Goal: Information Seeking & Learning: Learn about a topic

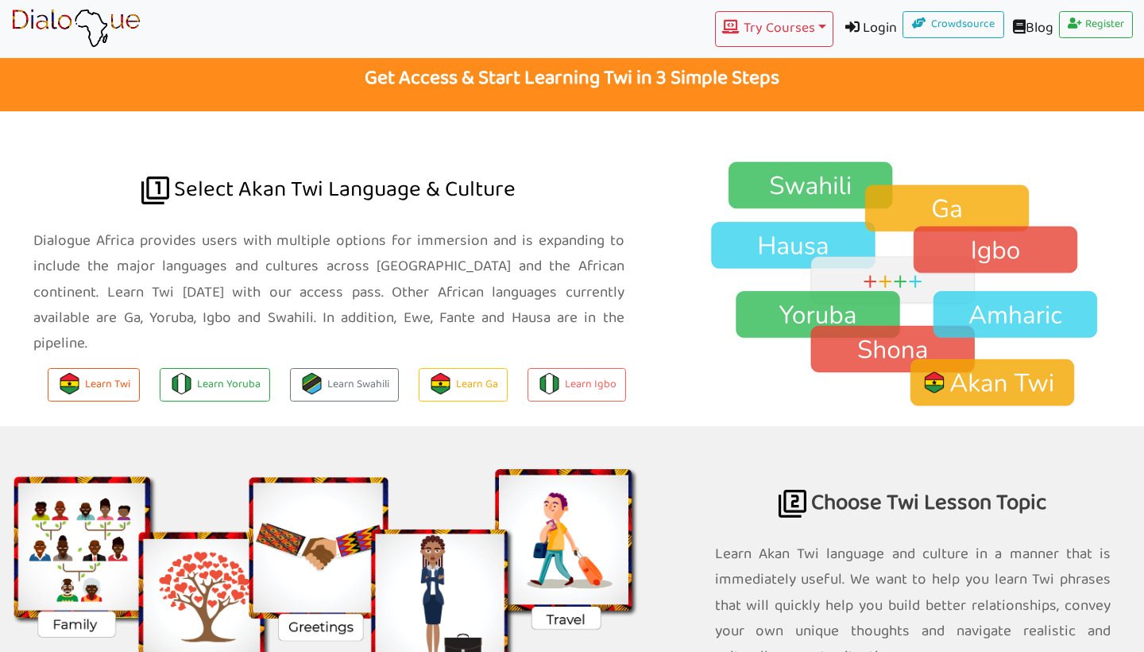
scroll to position [1009, 0]
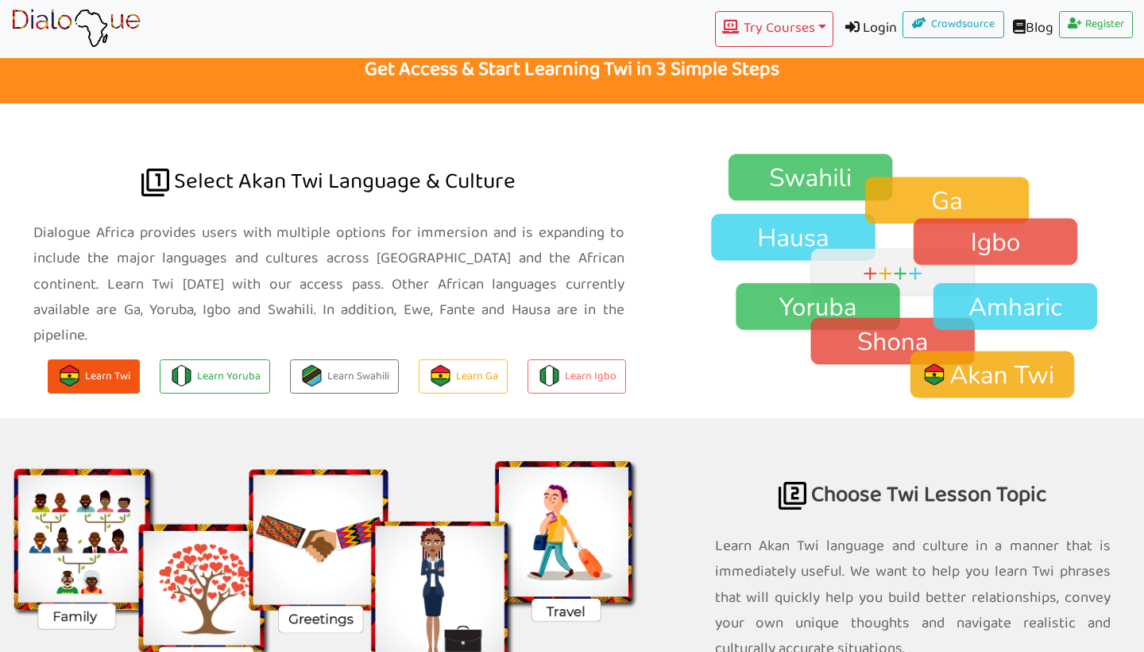
click at [77, 365] on img at bounding box center [69, 375] width 21 height 21
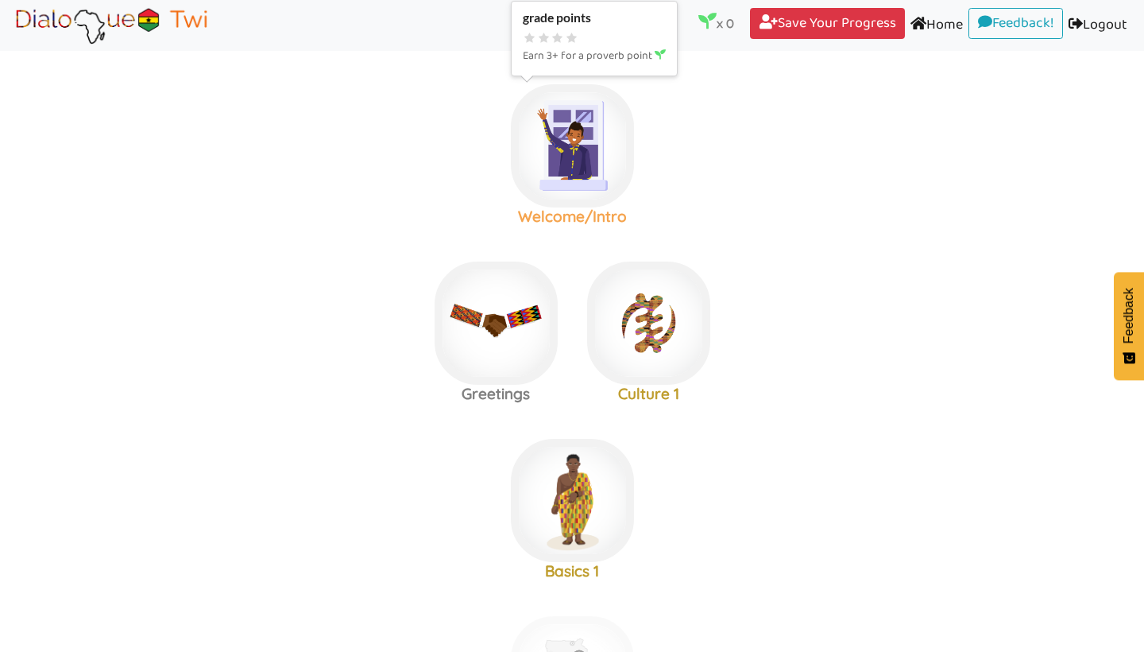
click at [571, 171] on img at bounding box center [572, 145] width 123 height 123
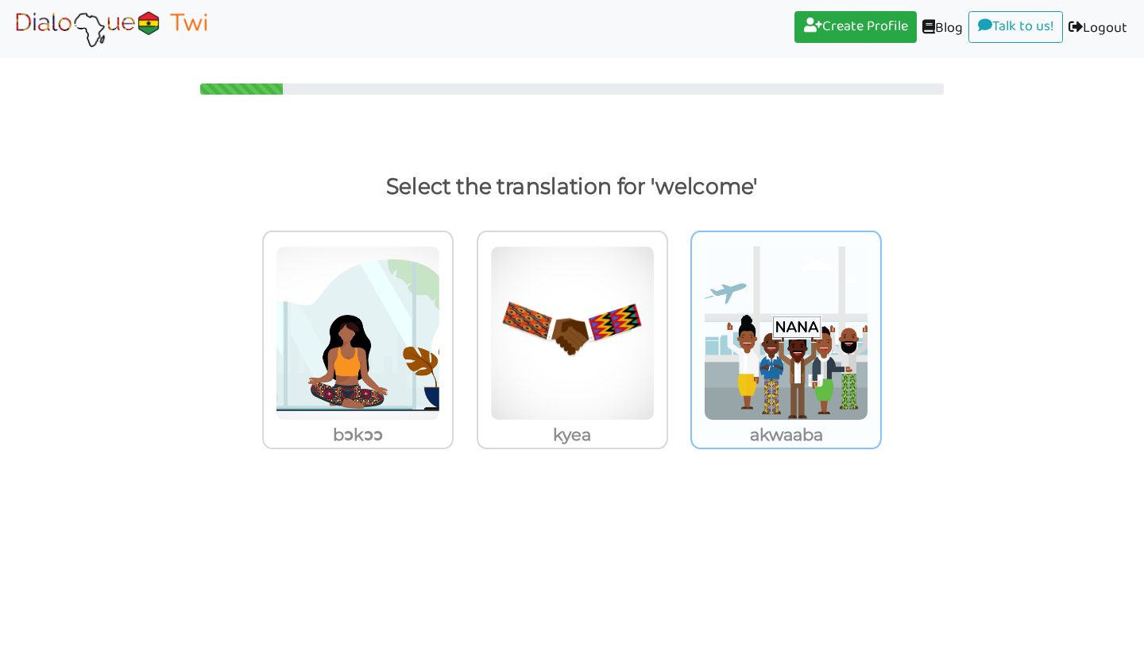
click at [440, 388] on img at bounding box center [358, 333] width 164 height 175
click at [464, 329] on input "akwaaba" at bounding box center [458, 323] width 12 height 12
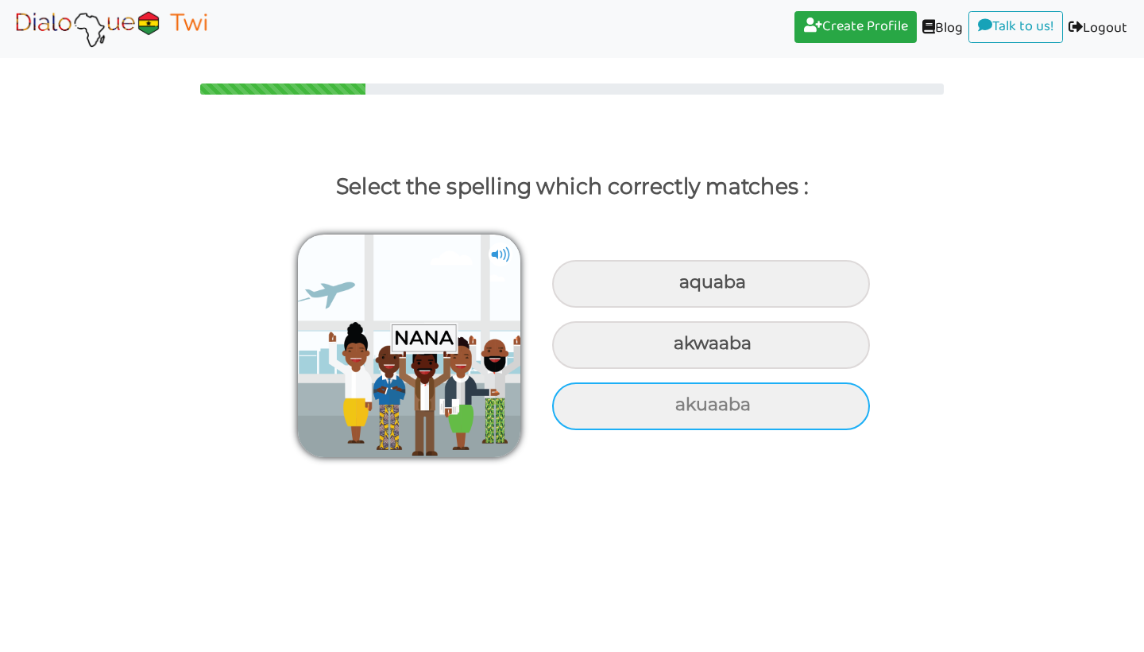
click at [734, 308] on div "akuaaba" at bounding box center [711, 284] width 318 height 48
click at [687, 288] on input "akuaaba" at bounding box center [681, 282] width 10 height 10
radio input "true"
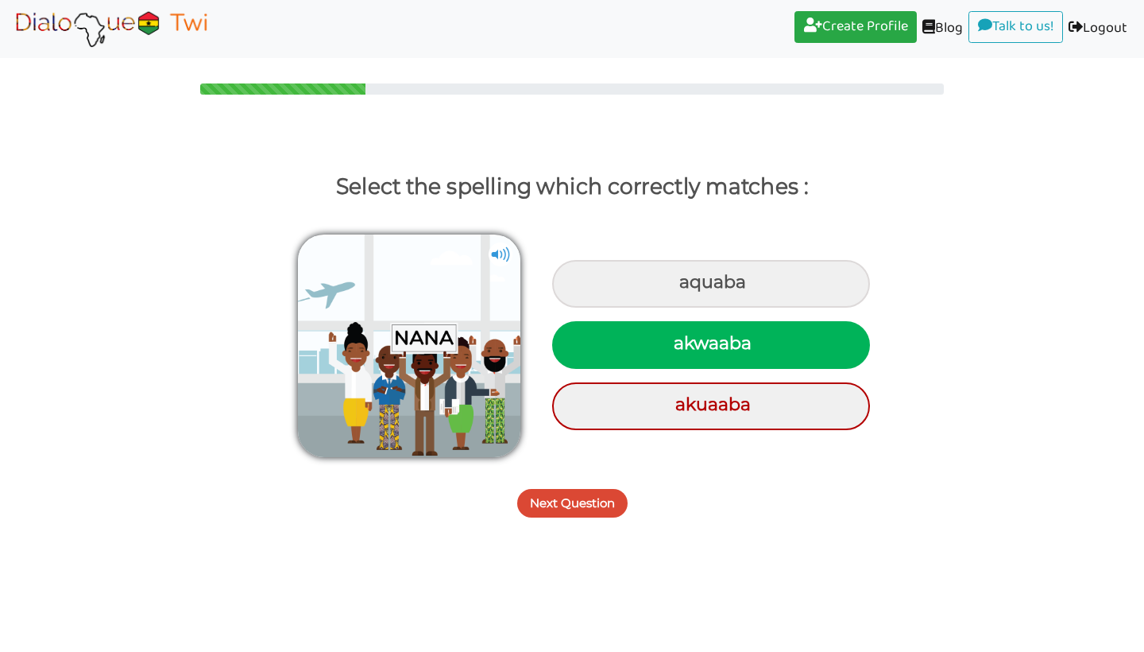
click at [571, 501] on button "Next Question" at bounding box center [572, 503] width 110 height 29
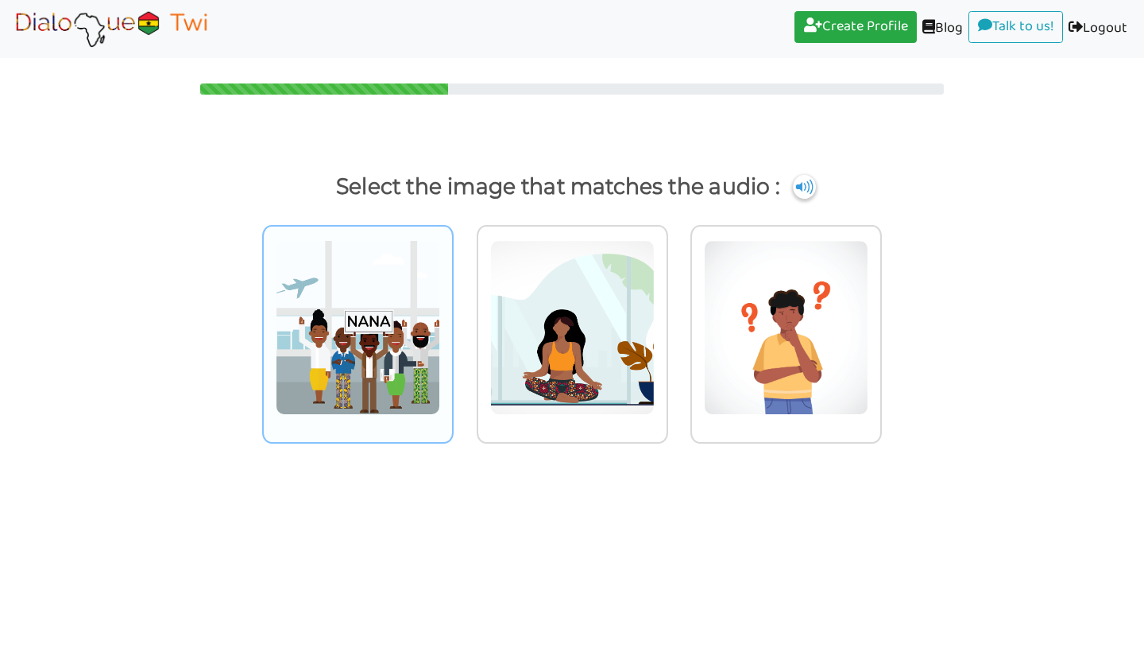
click at [327, 362] on img at bounding box center [358, 327] width 164 height 175
click at [452, 323] on input "radio" at bounding box center [458, 317] width 12 height 12
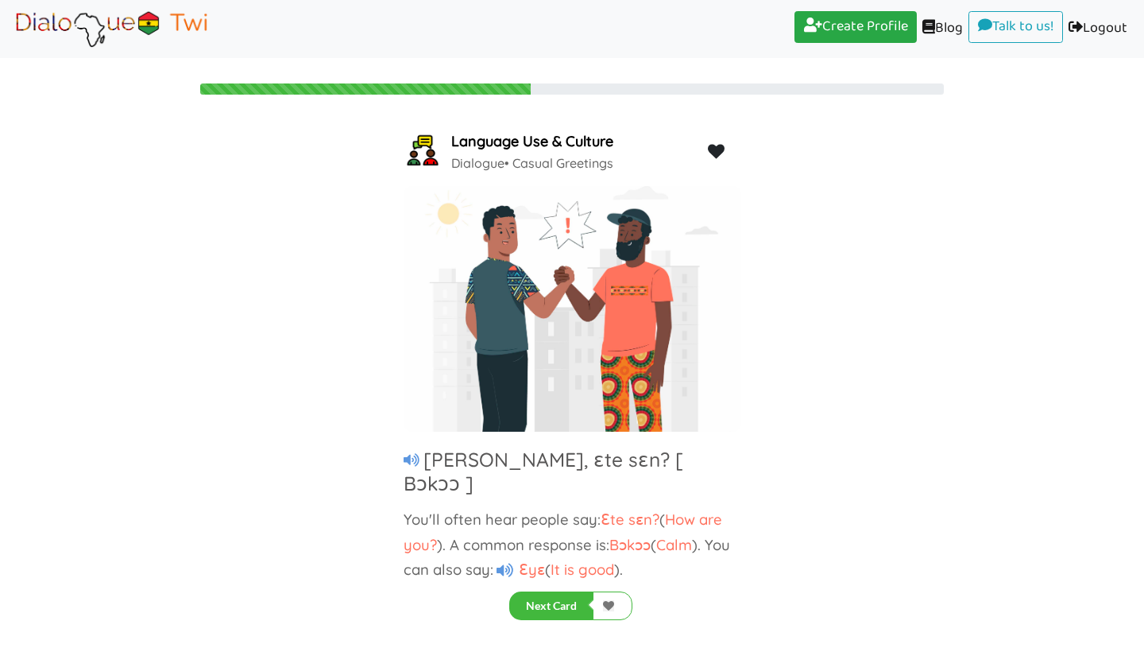
click at [502, 563] on icon at bounding box center [505, 570] width 17 height 15
click at [568, 602] on button "Next Card" at bounding box center [551, 605] width 84 height 29
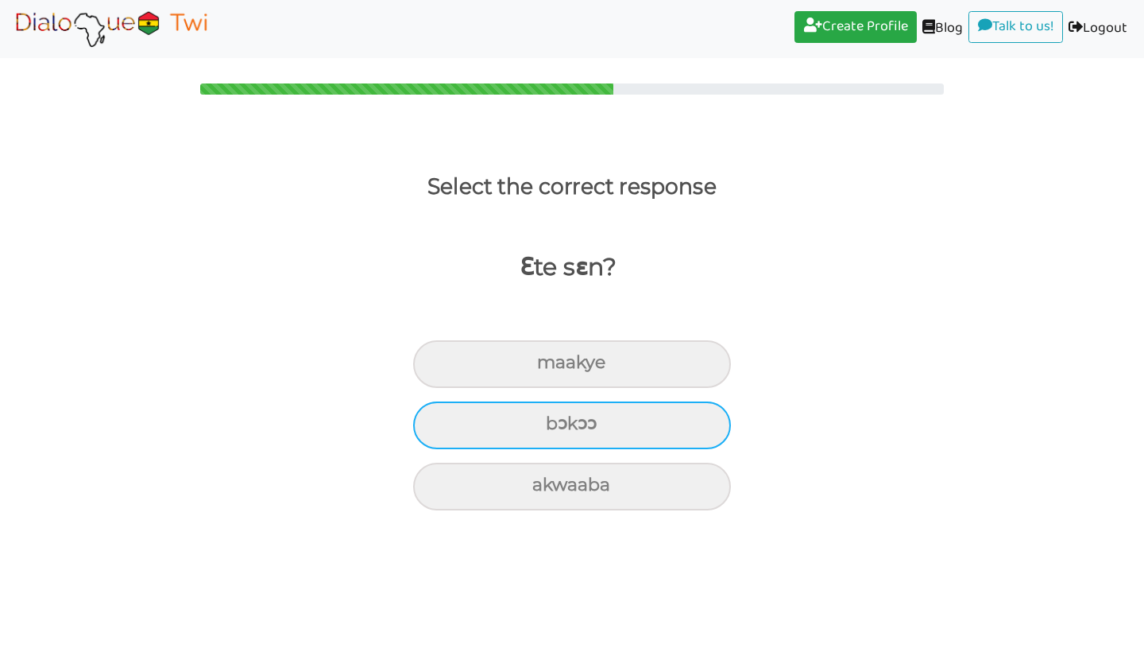
click at [618, 388] on div "bɔkɔɔ" at bounding box center [572, 364] width 318 height 48
click at [549, 368] on input "bɔkɔɔ" at bounding box center [544, 363] width 10 height 10
radio input "true"
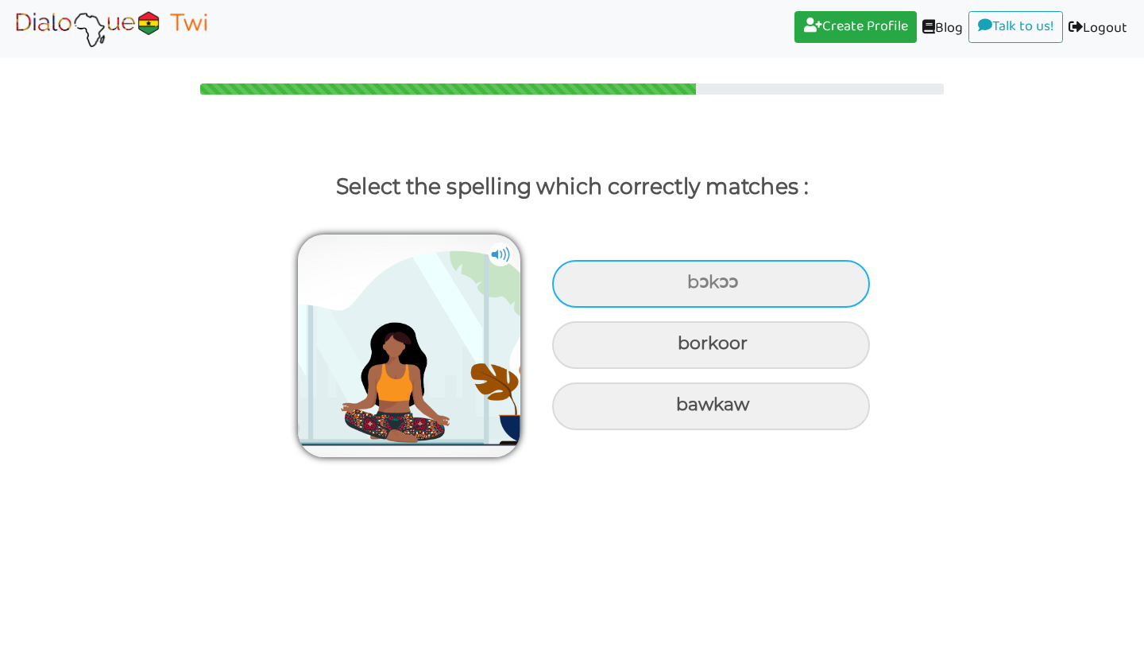
click at [621, 302] on div "bɔkɔɔ" at bounding box center [711, 284] width 318 height 48
click at [684, 288] on input "bɔkɔɔ" at bounding box center [689, 282] width 10 height 10
radio input "true"
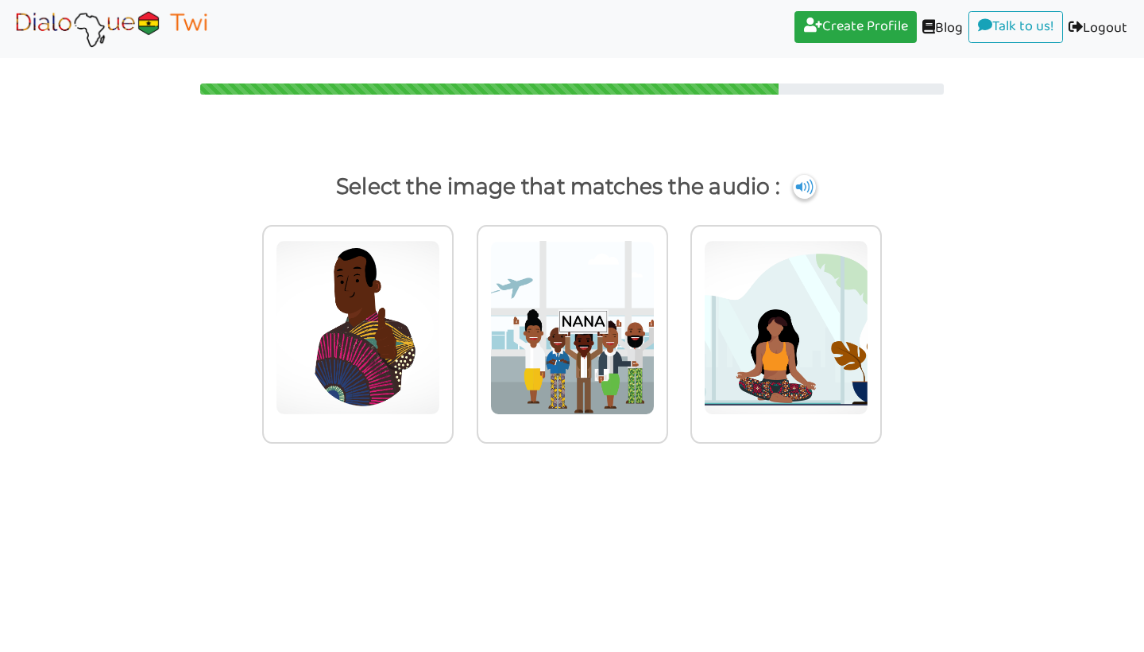
click at [440, 302] on img at bounding box center [358, 327] width 164 height 175
click at [464, 311] on input "radio" at bounding box center [458, 317] width 12 height 12
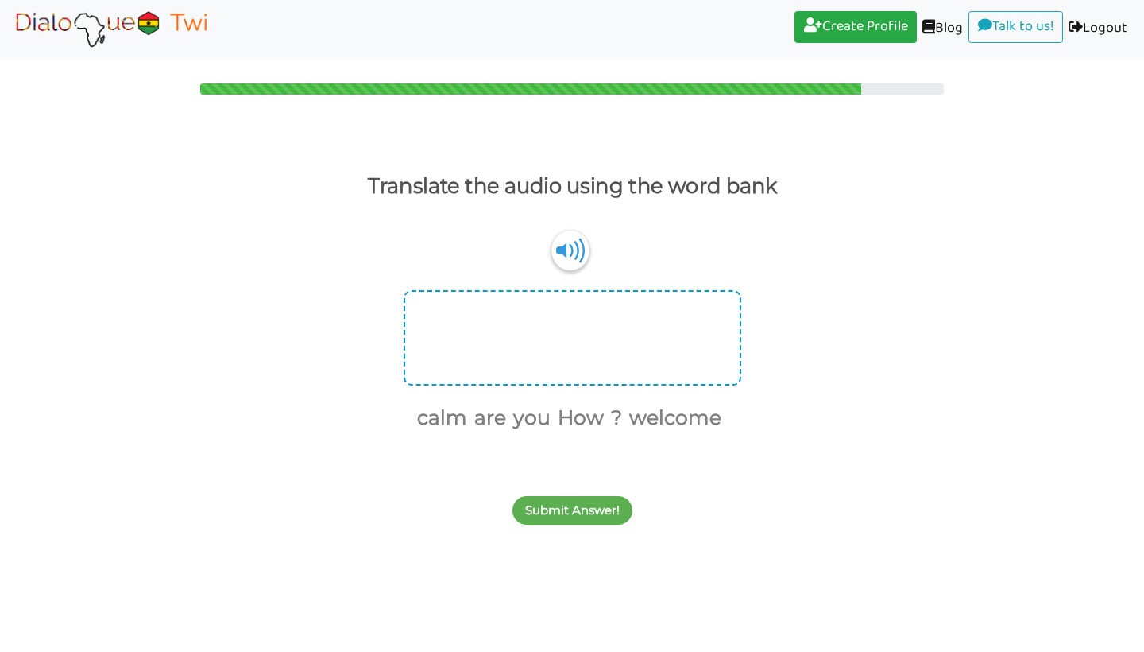
click at [551, 350] on div at bounding box center [573, 337] width 338 height 95
click at [489, 335] on div at bounding box center [573, 337] width 338 height 95
click at [450, 315] on div at bounding box center [573, 337] width 338 height 95
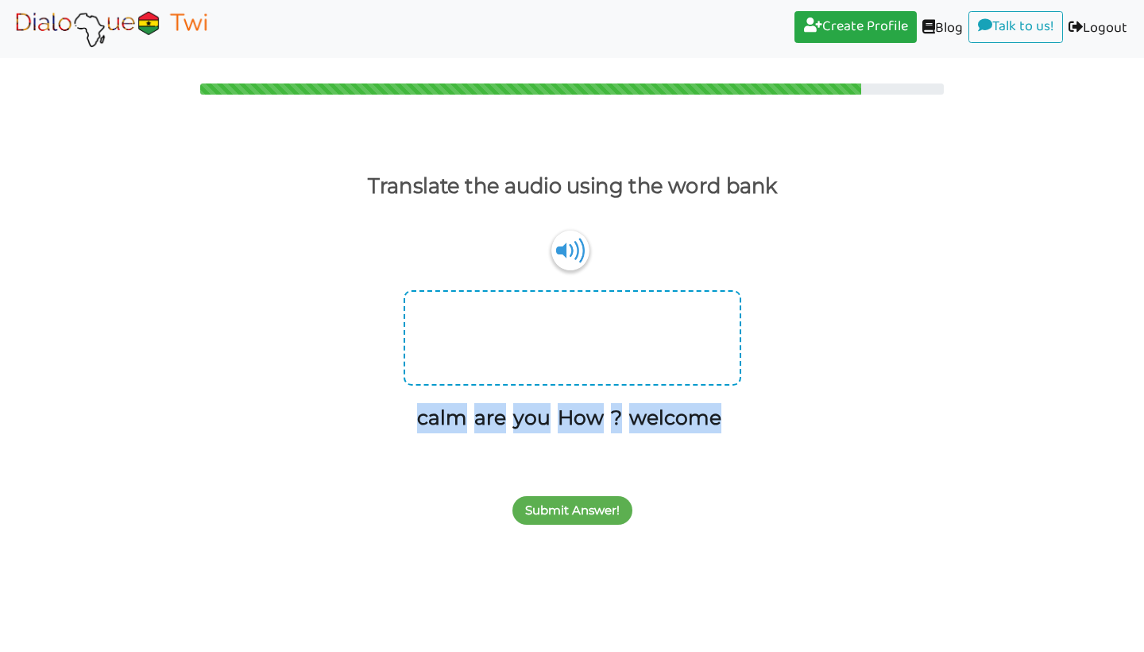
click at [475, 315] on div at bounding box center [573, 337] width 338 height 95
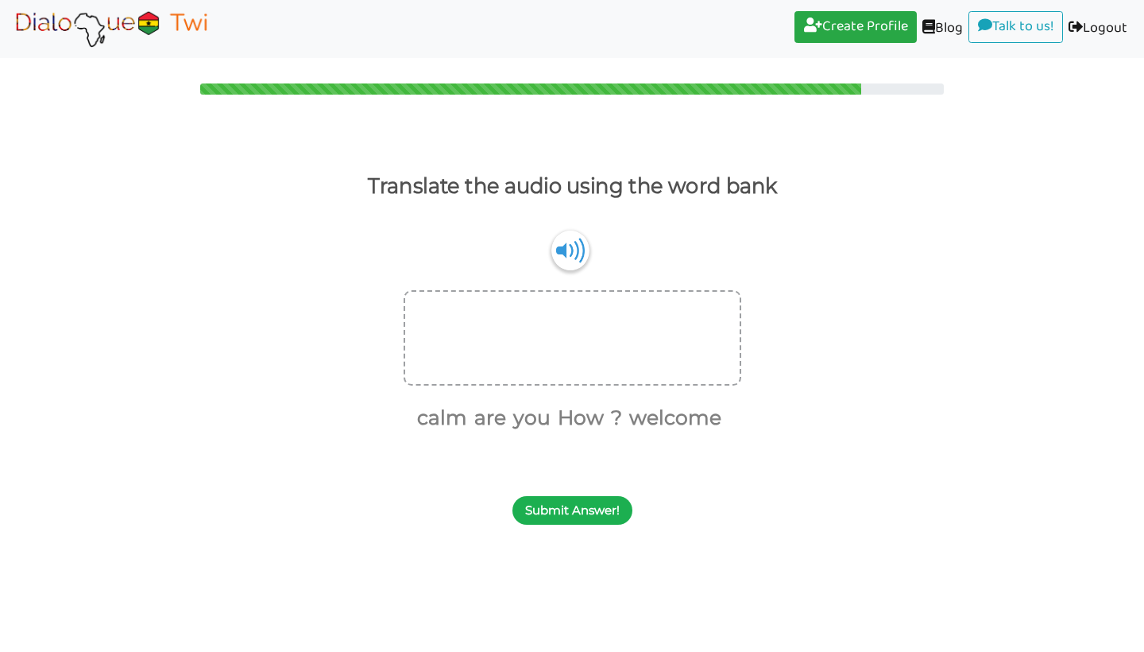
click at [571, 516] on button "Submit Answer!" at bounding box center [573, 510] width 120 height 29
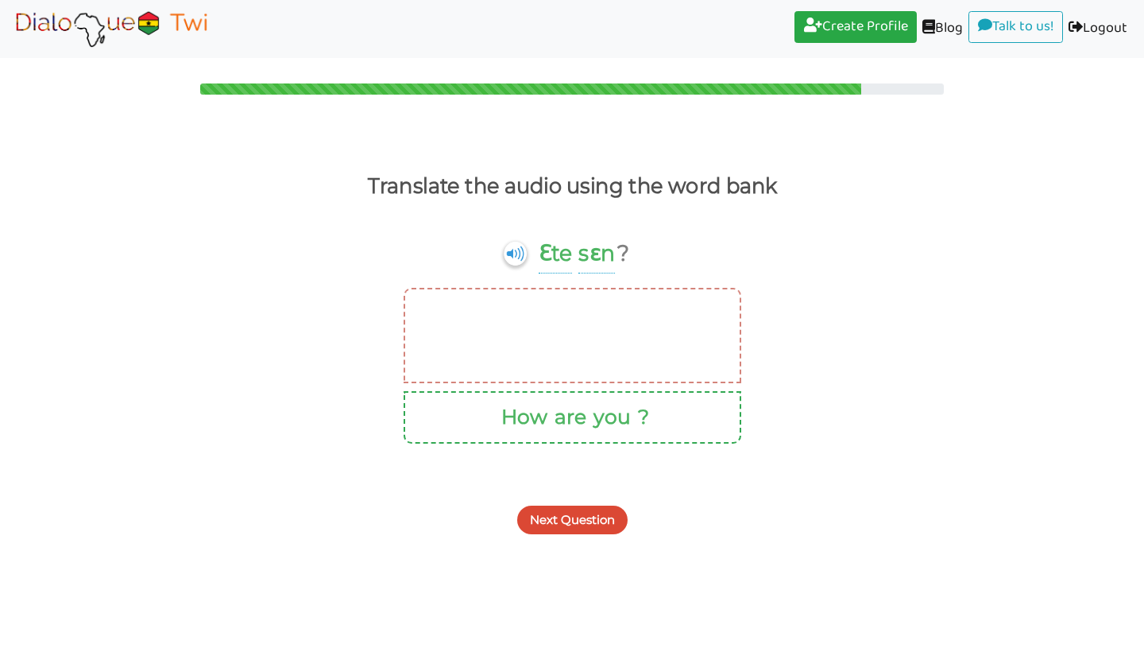
click at [585, 522] on button "Next Question" at bounding box center [572, 519] width 110 height 29
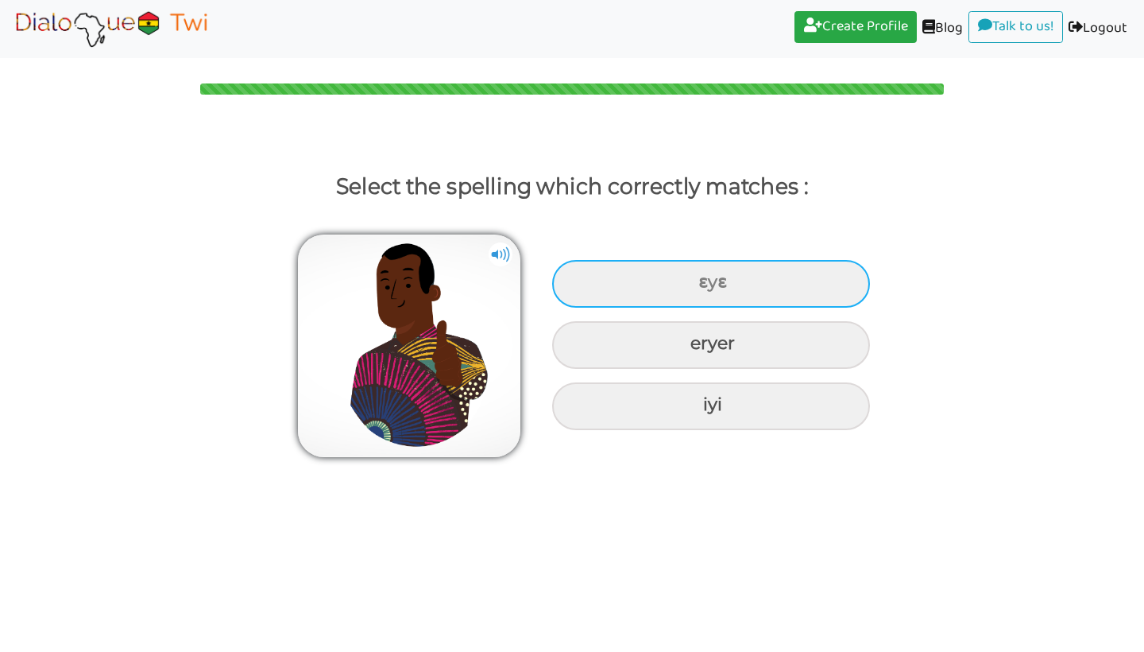
click at [629, 283] on div "ɛyɛ" at bounding box center [711, 284] width 318 height 48
click at [695, 283] on input "ɛyɛ" at bounding box center [700, 282] width 10 height 10
radio input "true"
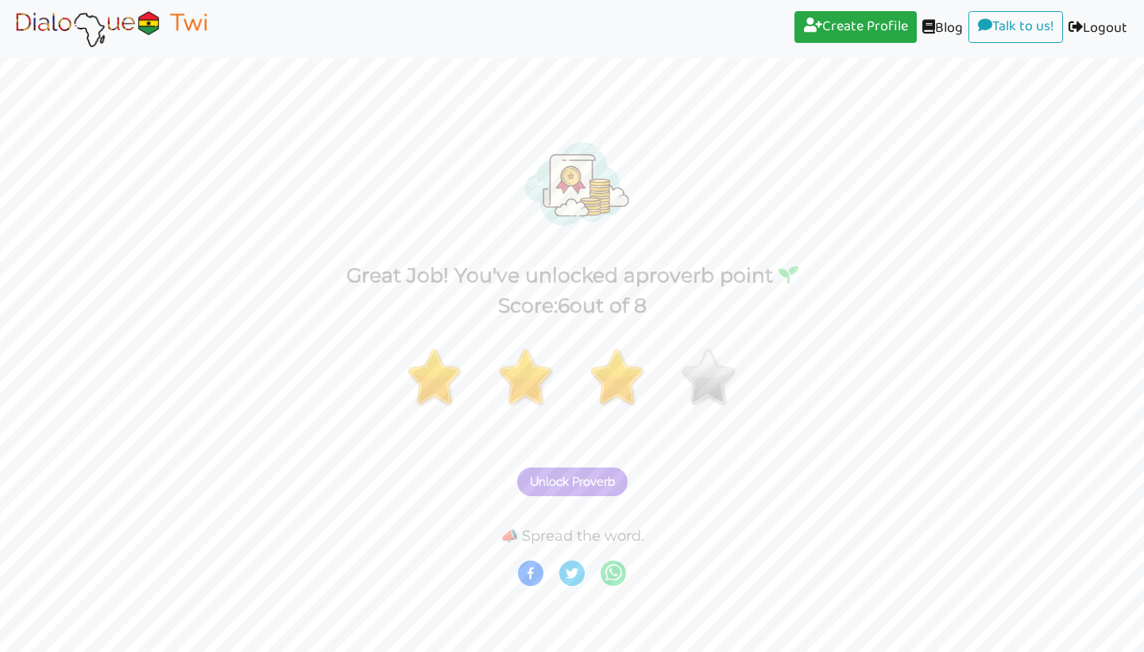
click at [594, 476] on span "Unlock Proverb" at bounding box center [572, 481] width 85 height 14
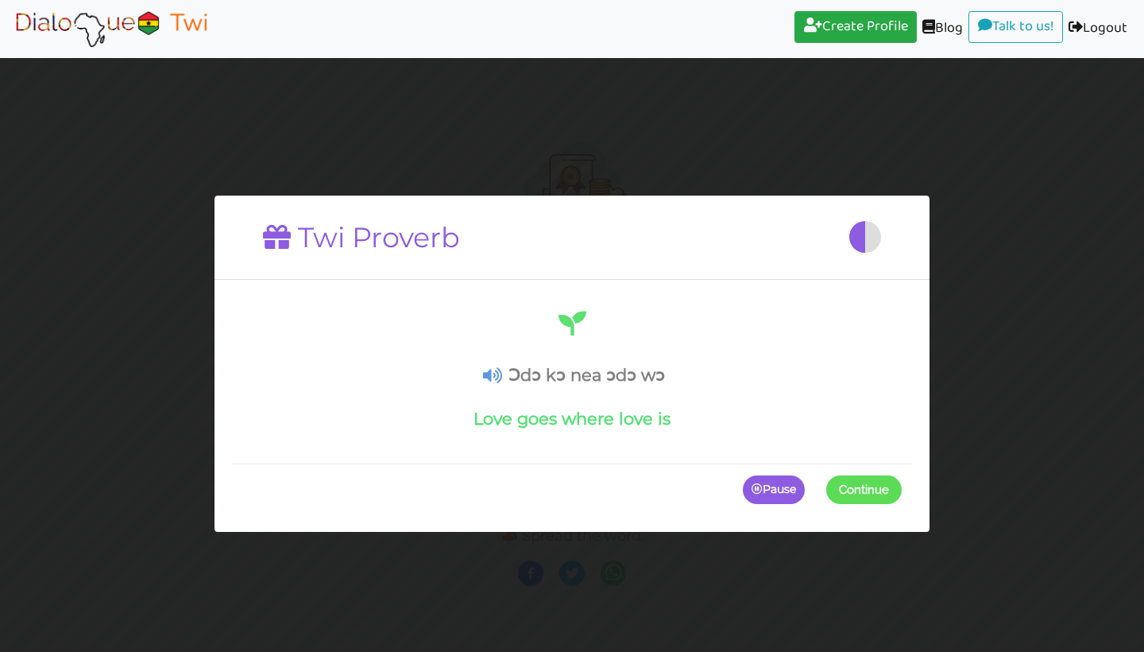
click at [902, 493] on span at bounding box center [902, 489] width 0 height 29
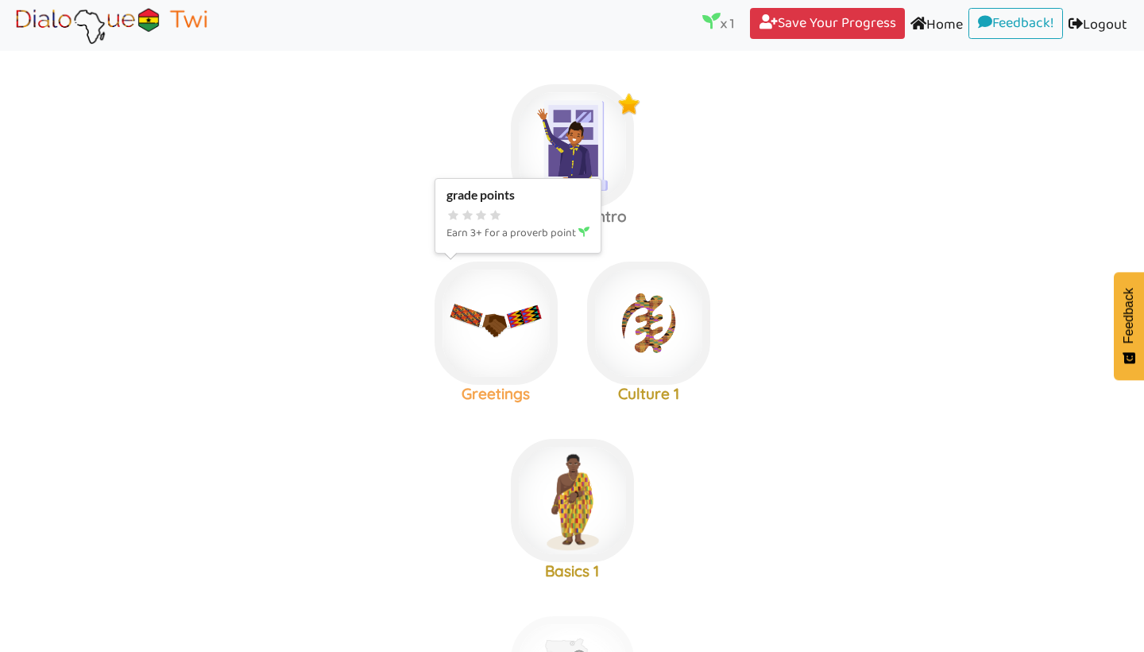
click at [511, 207] on img at bounding box center [572, 145] width 123 height 123
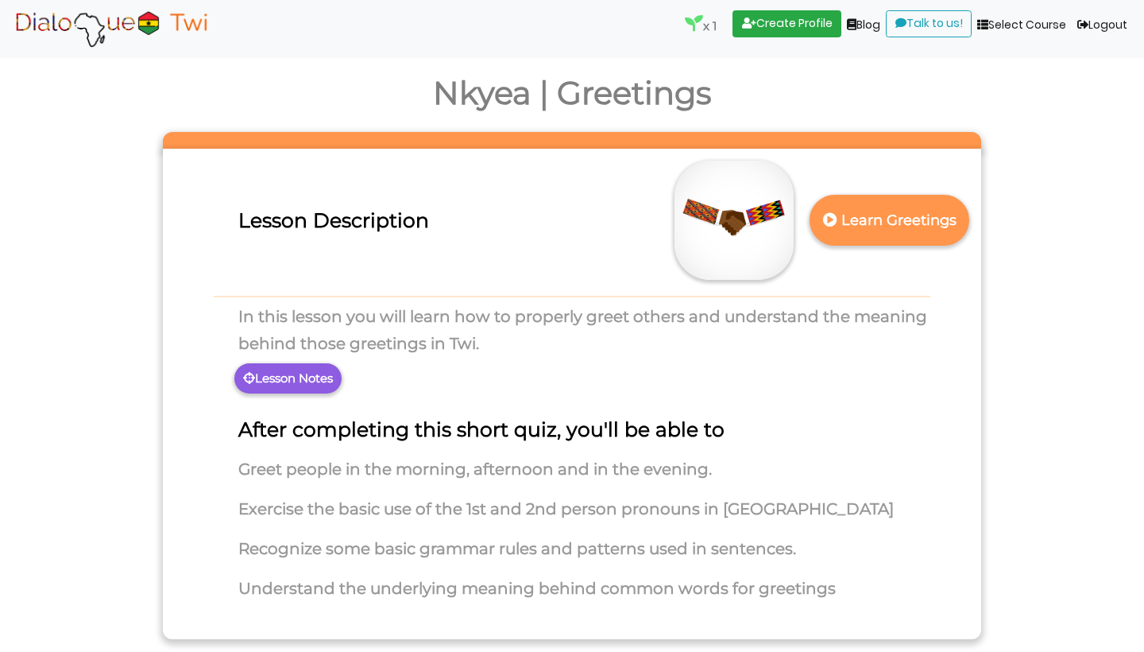
click at [315, 381] on p "Lesson Notes" at bounding box center [287, 378] width 107 height 30
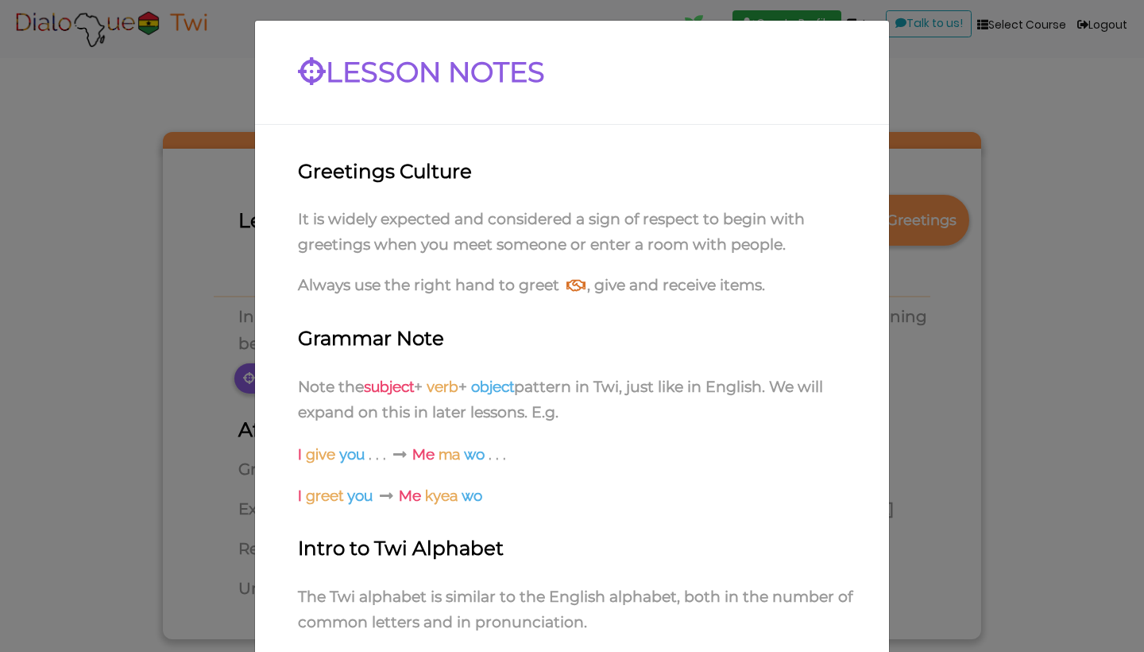
click at [15, 59] on div "LESSON NOTES Greetings Culture It is widely expected and considered a sign of r…" at bounding box center [572, 326] width 1144 height 652
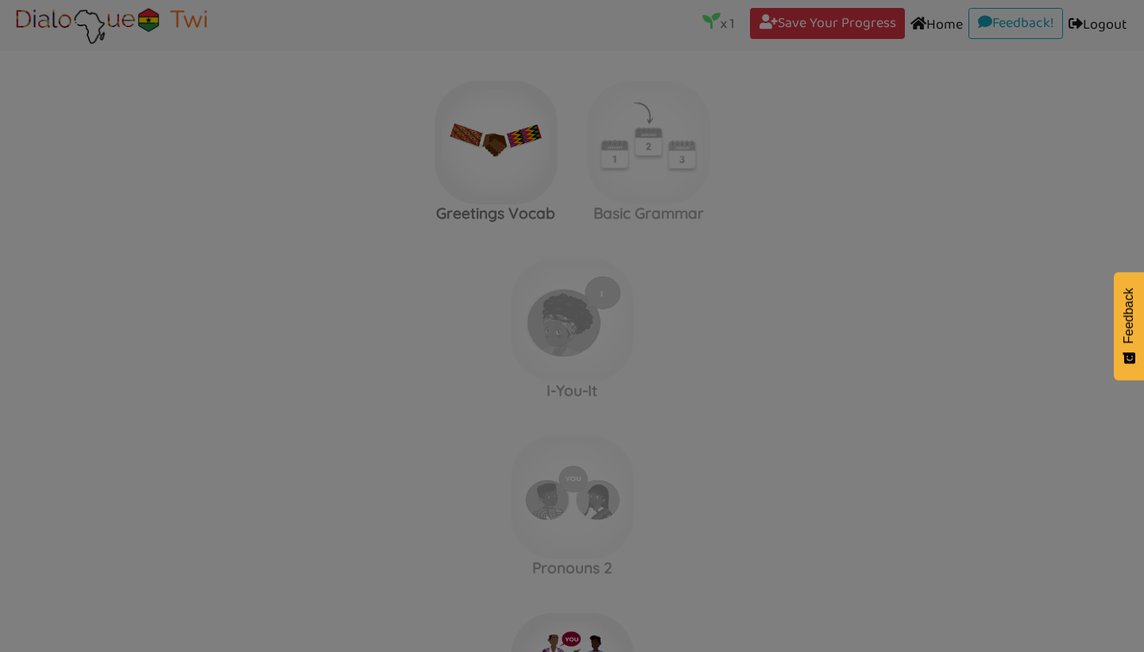
scroll to position [721, 0]
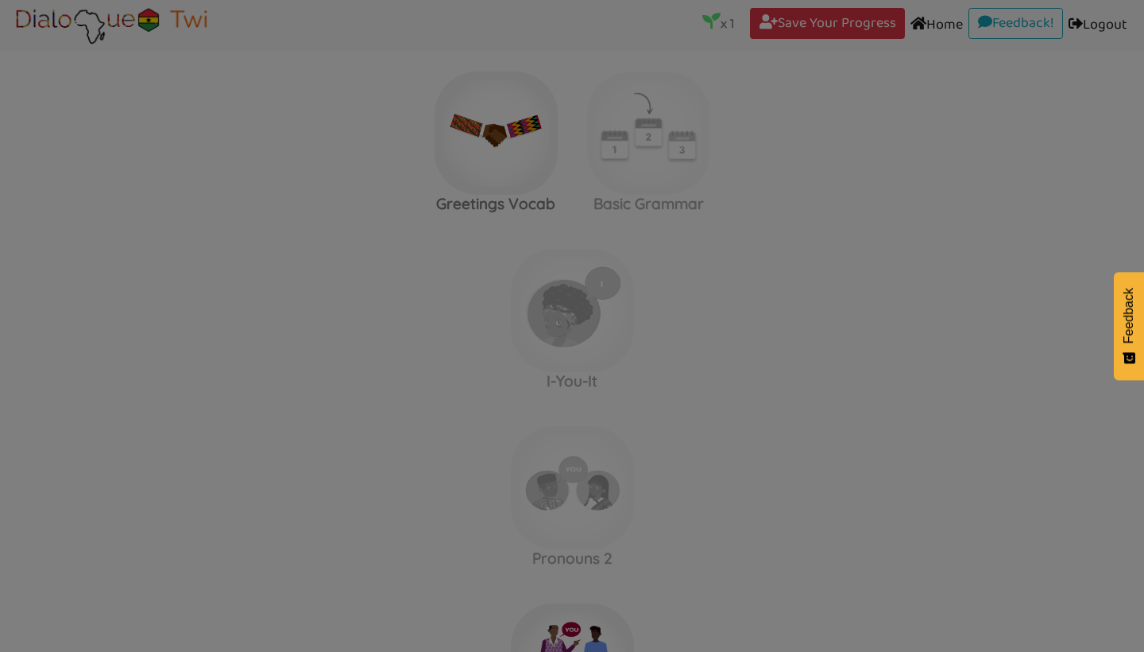
click at [574, 239] on div at bounding box center [572, 326] width 1144 height 652
click at [787, 148] on div at bounding box center [572, 326] width 1144 height 652
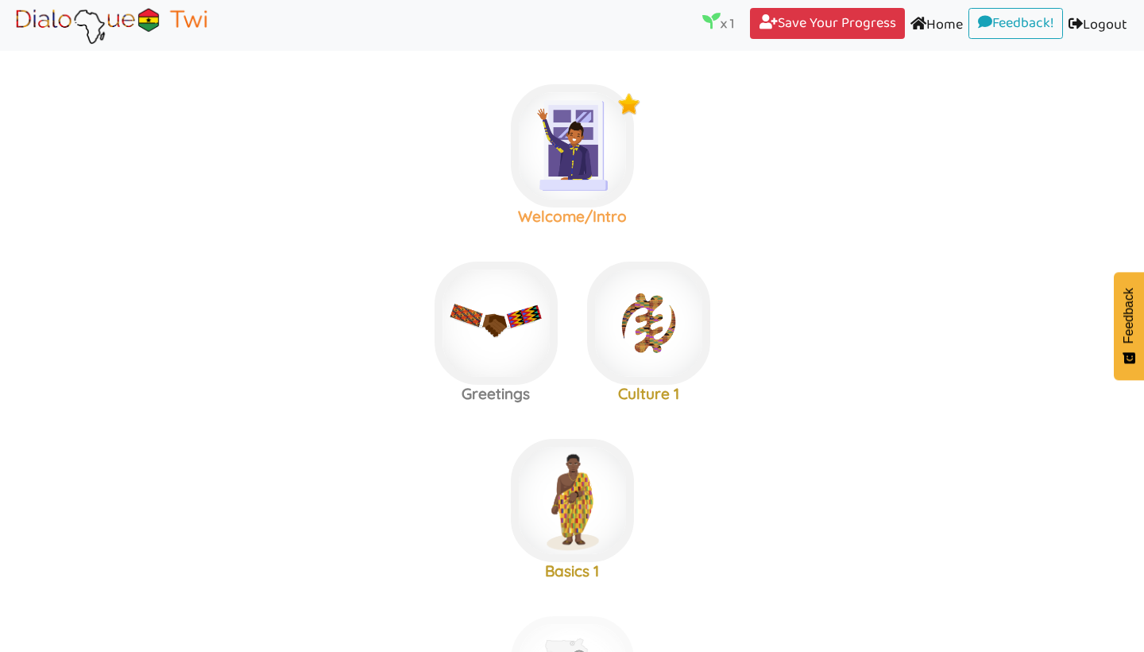
click at [589, 138] on img at bounding box center [572, 145] width 123 height 123
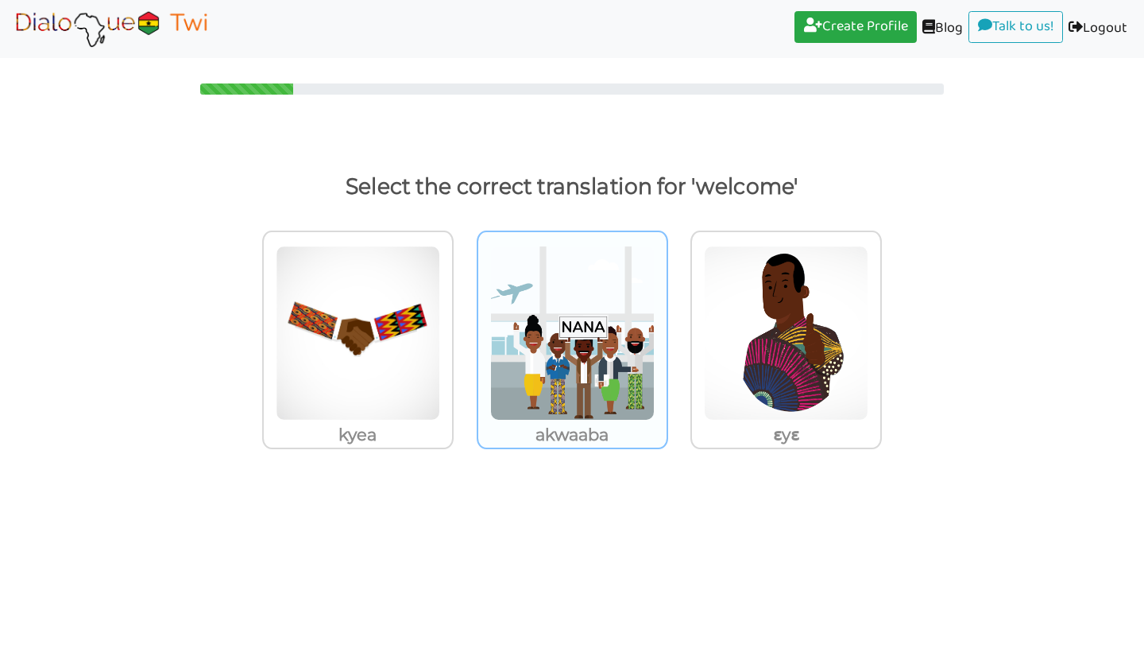
click at [440, 286] on img at bounding box center [358, 333] width 164 height 175
click at [464, 317] on input "akwaaba" at bounding box center [458, 323] width 12 height 12
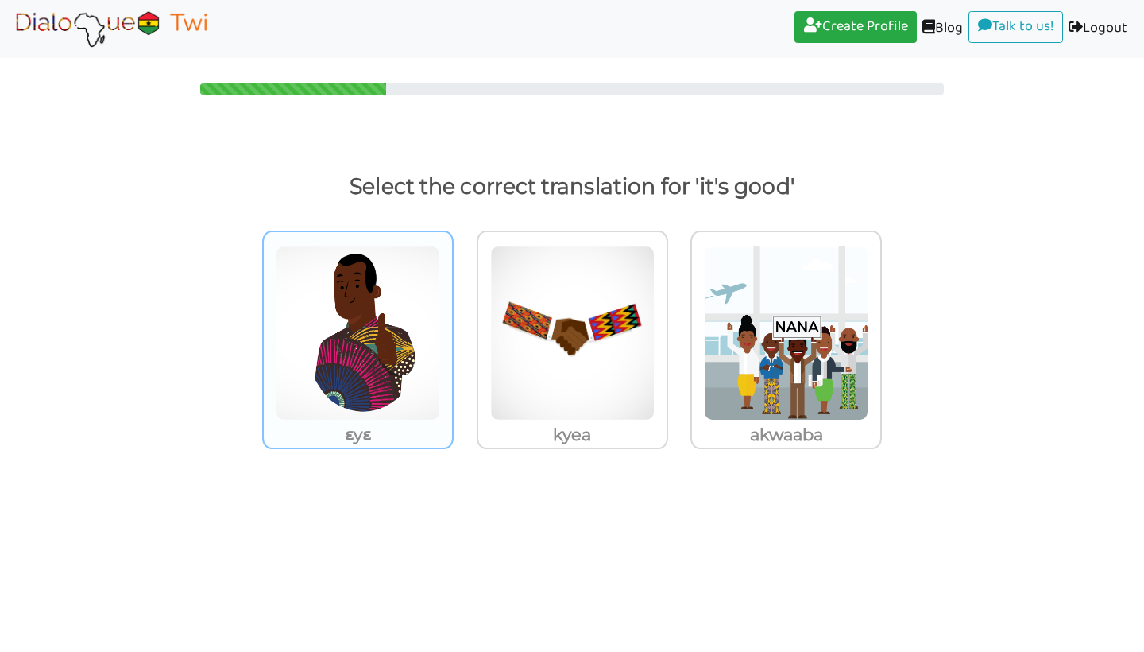
click at [354, 337] on img at bounding box center [358, 333] width 164 height 175
click at [452, 329] on input "ɛyɛ" at bounding box center [458, 323] width 12 height 12
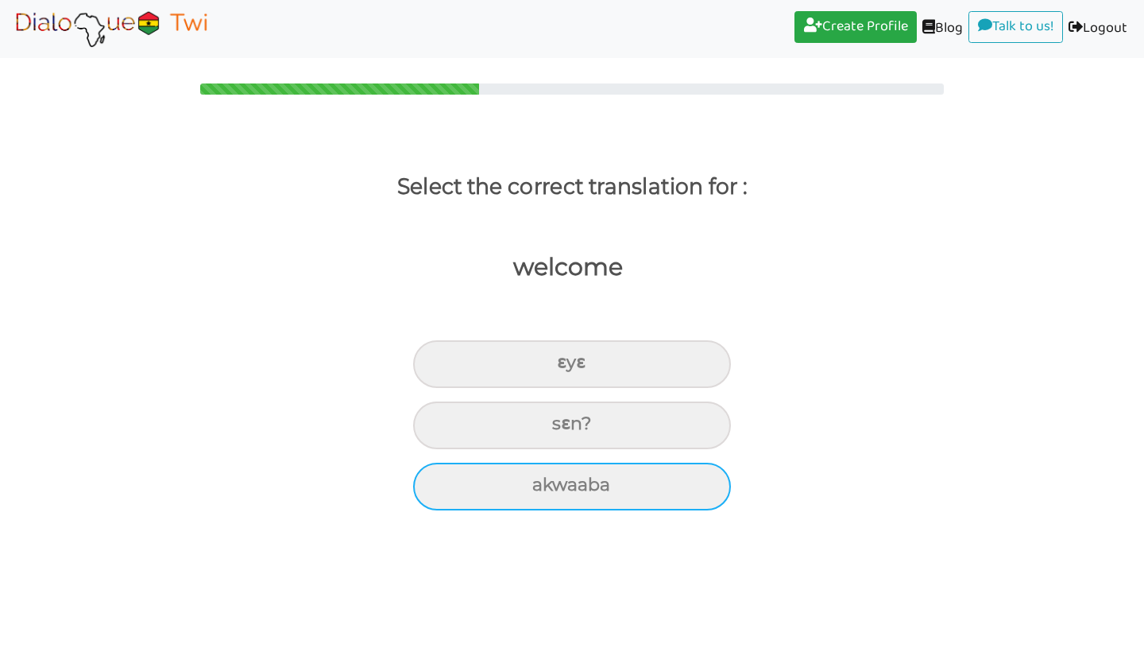
click at [582, 388] on div "akwaaba" at bounding box center [572, 364] width 318 height 48
click at [569, 368] on input "akwaaba" at bounding box center [564, 363] width 10 height 10
radio input "true"
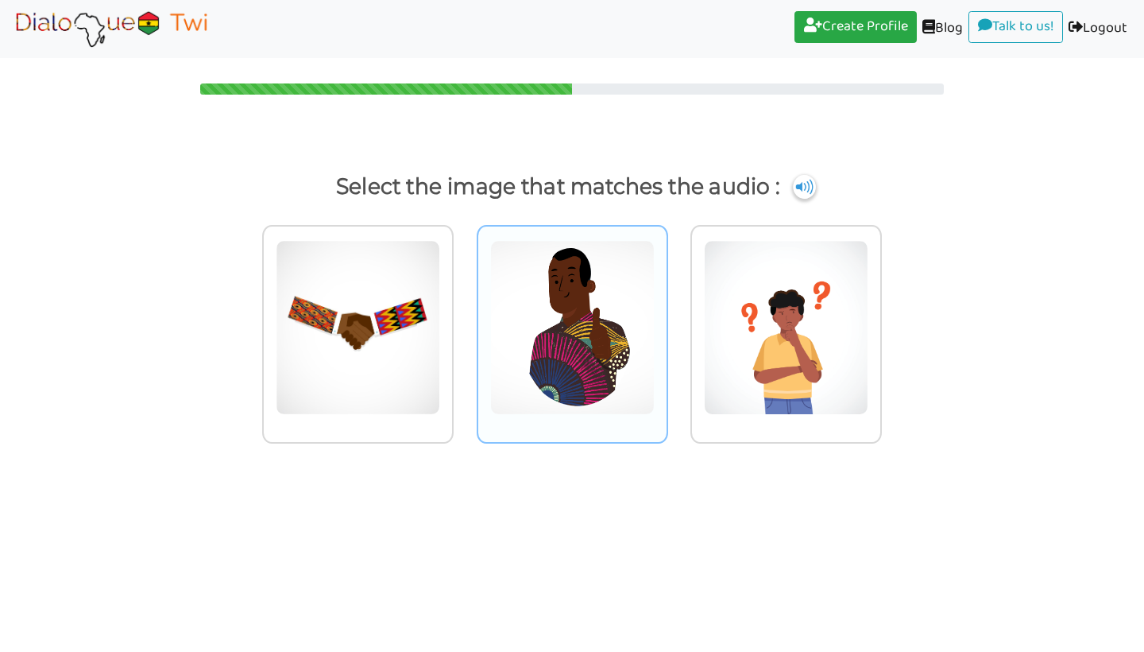
click at [440, 344] on img at bounding box center [358, 327] width 164 height 175
click at [464, 323] on input "radio" at bounding box center [458, 317] width 12 height 12
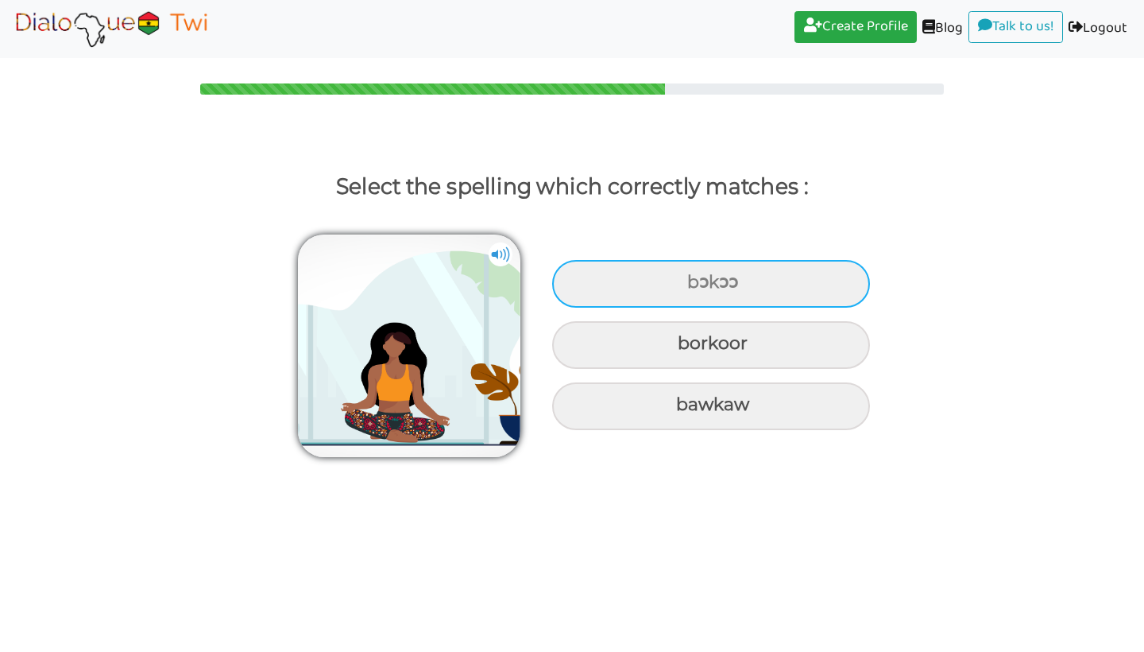
click at [703, 287] on div "bɔkɔɔ" at bounding box center [711, 284] width 318 height 48
click at [694, 287] on input "bɔkɔɔ" at bounding box center [689, 282] width 10 height 10
radio input "true"
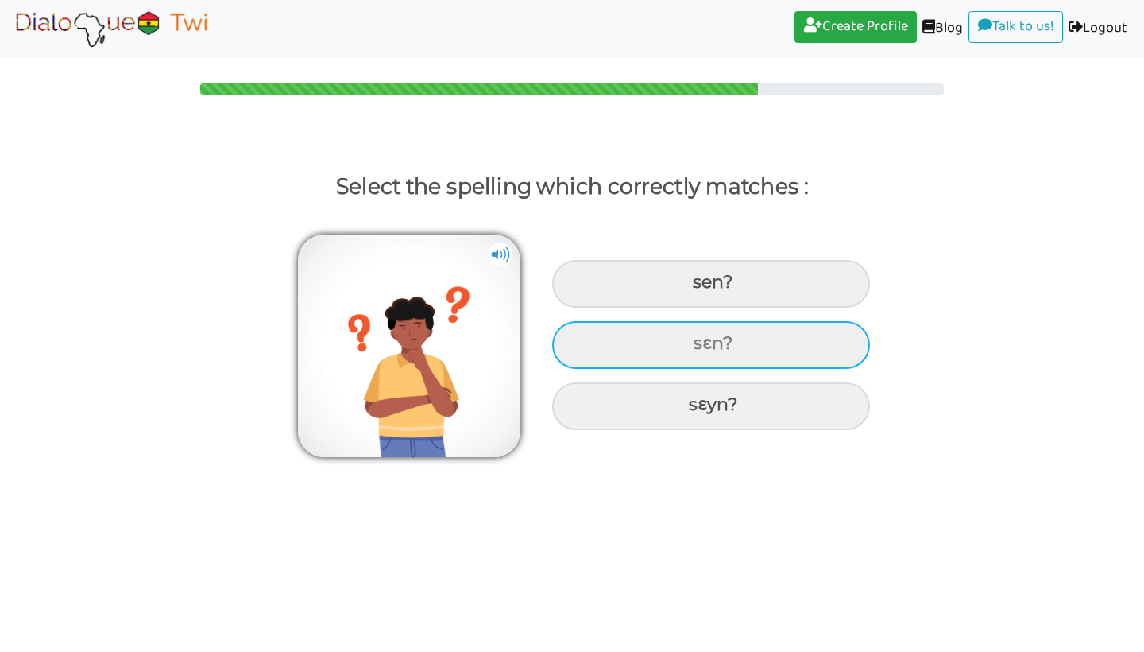
click at [741, 308] on div "sɛn?" at bounding box center [711, 284] width 318 height 48
click at [700, 288] on input "sɛn?" at bounding box center [695, 282] width 10 height 10
radio input "true"
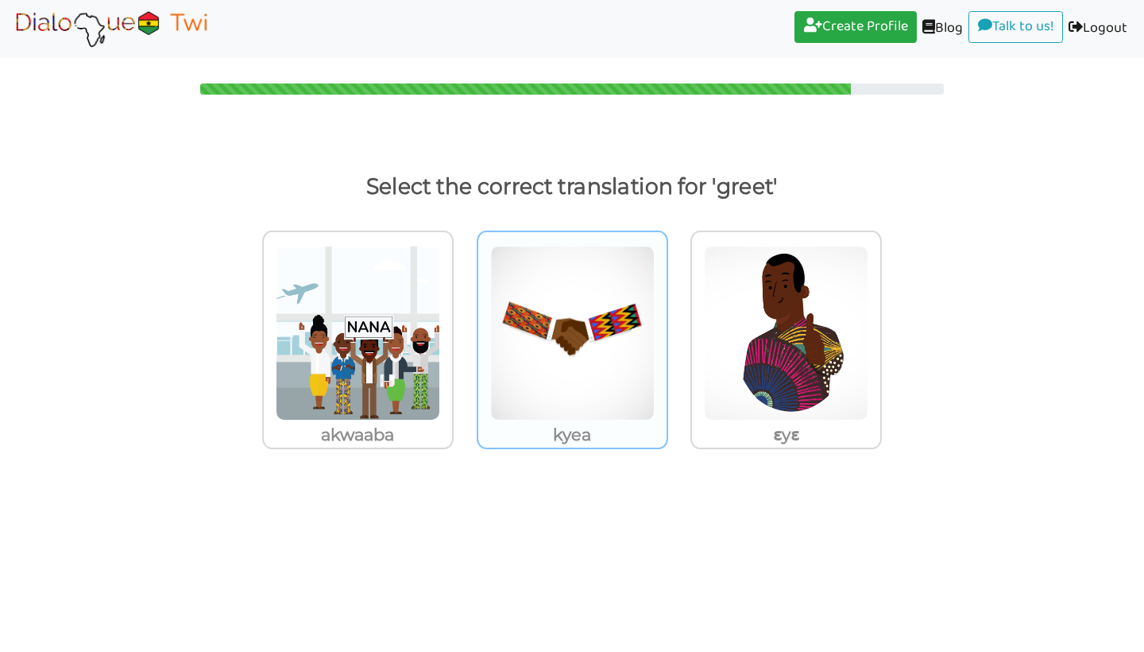
click at [440, 392] on img at bounding box center [358, 333] width 164 height 175
click at [464, 329] on input "kyea" at bounding box center [458, 323] width 12 height 12
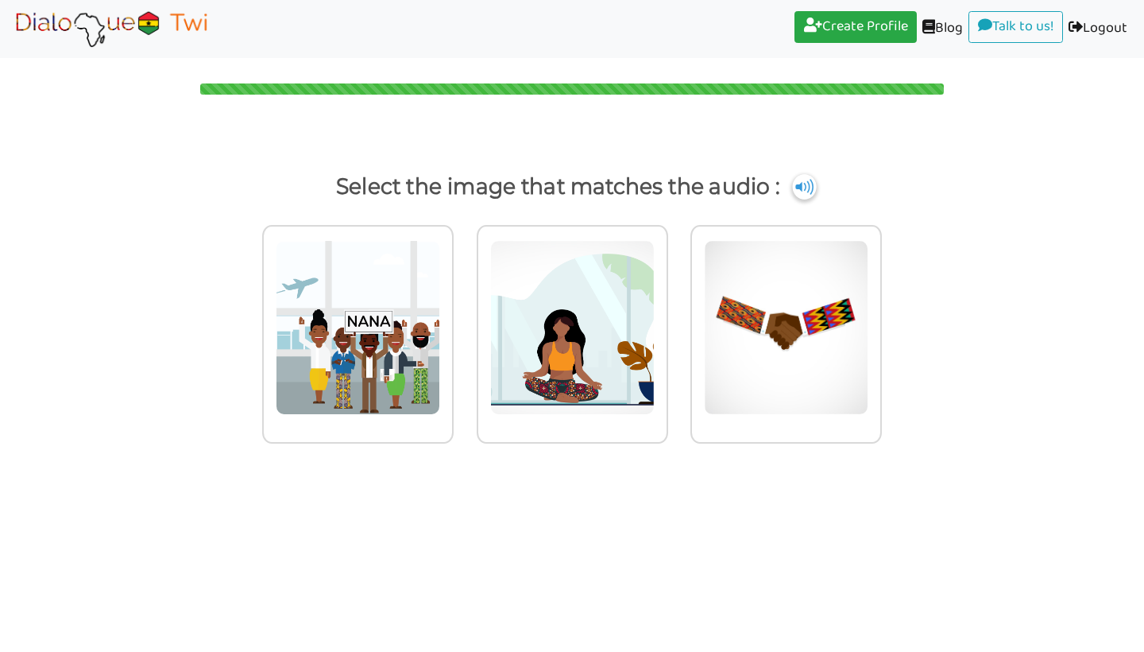
click at [816, 181] on img at bounding box center [804, 186] width 24 height 25
click at [440, 347] on img at bounding box center [358, 327] width 164 height 175
click at [464, 323] on input "radio" at bounding box center [458, 317] width 12 height 12
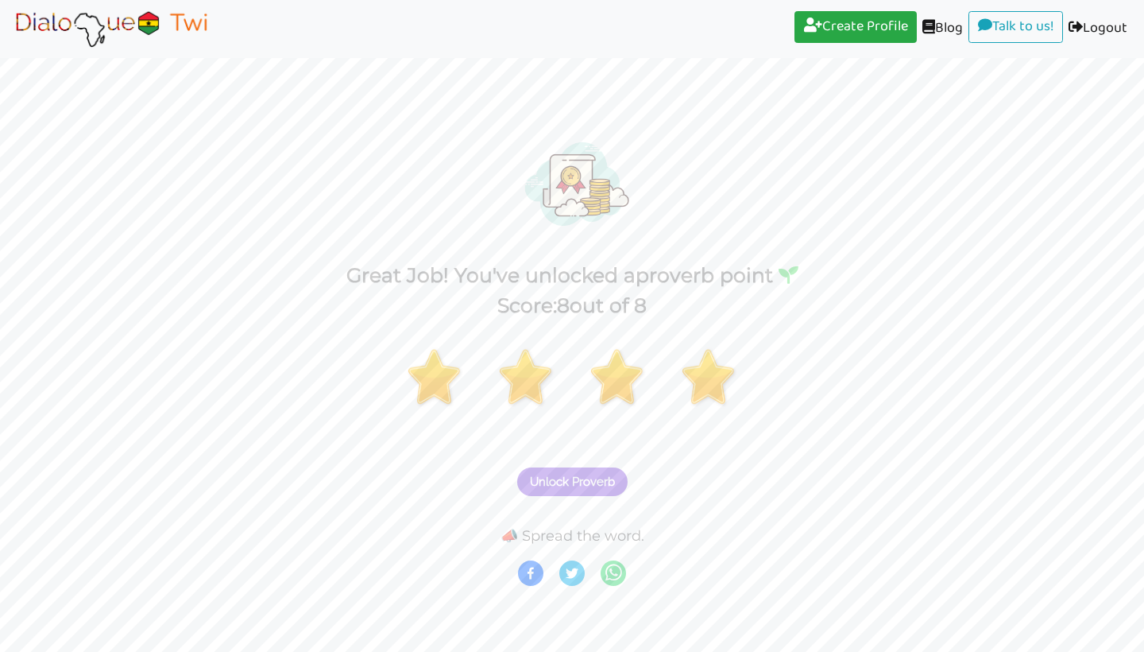
click at [603, 480] on span "Unlock Proverb" at bounding box center [572, 481] width 85 height 14
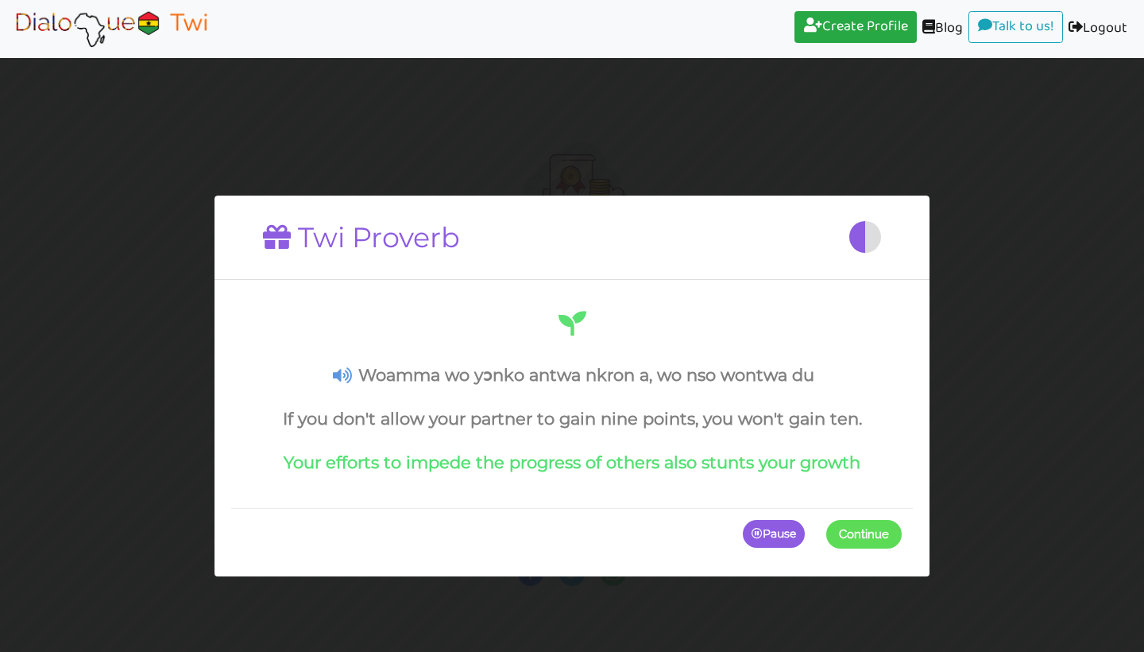
click at [902, 548] on span at bounding box center [902, 534] width 0 height 29
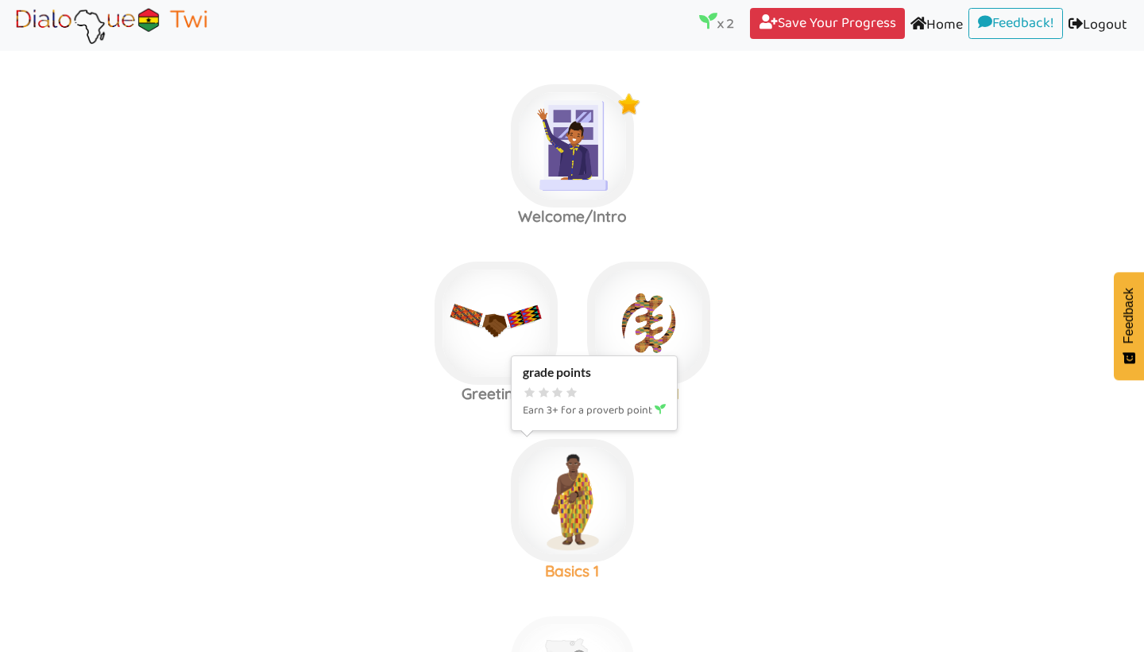
click at [590, 207] on img at bounding box center [572, 145] width 123 height 123
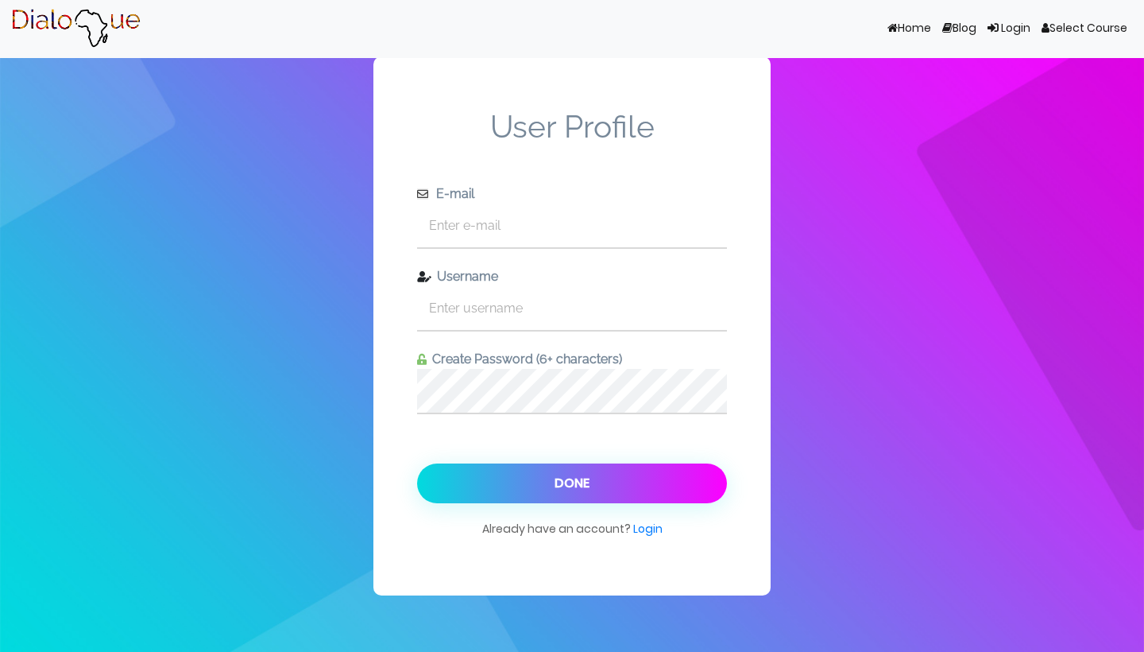
click at [590, 491] on button "Done" at bounding box center [572, 483] width 310 height 40
click at [505, 234] on input "text" at bounding box center [572, 225] width 310 height 44
type input "ssenamdorm@gmail.com"
click at [473, 315] on input "text" at bounding box center [572, 308] width 310 height 44
click at [572, 483] on button "Done" at bounding box center [572, 483] width 310 height 40
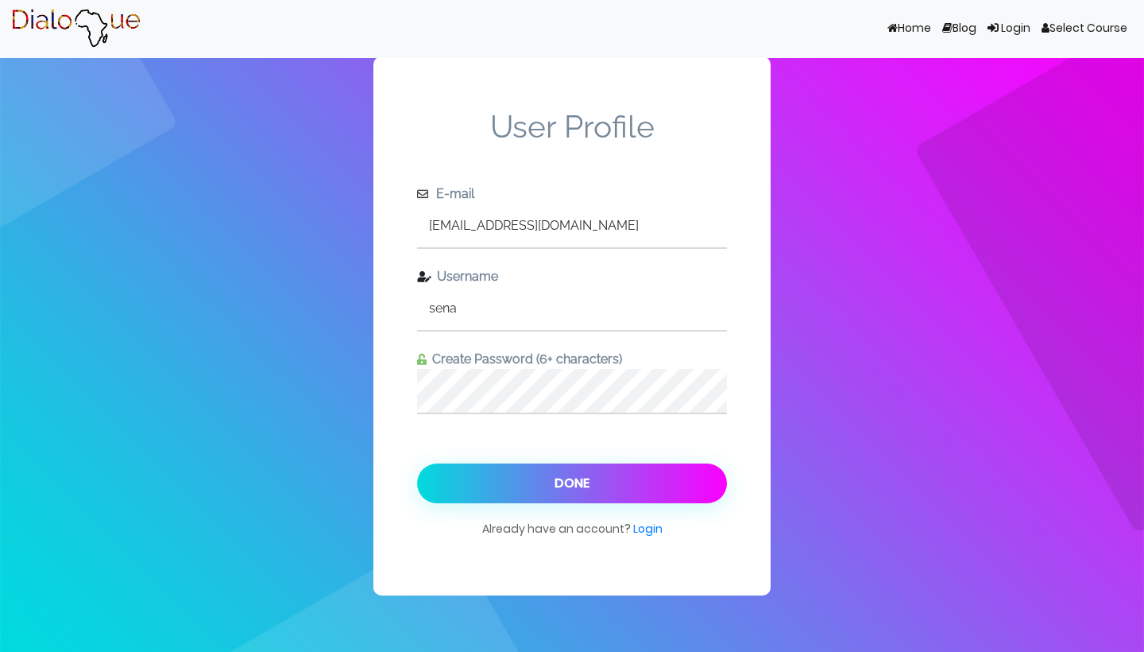
click at [464, 316] on input "sena" at bounding box center [572, 308] width 310 height 44
type input "senam"
click at [572, 483] on button "Done" at bounding box center [572, 483] width 310 height 40
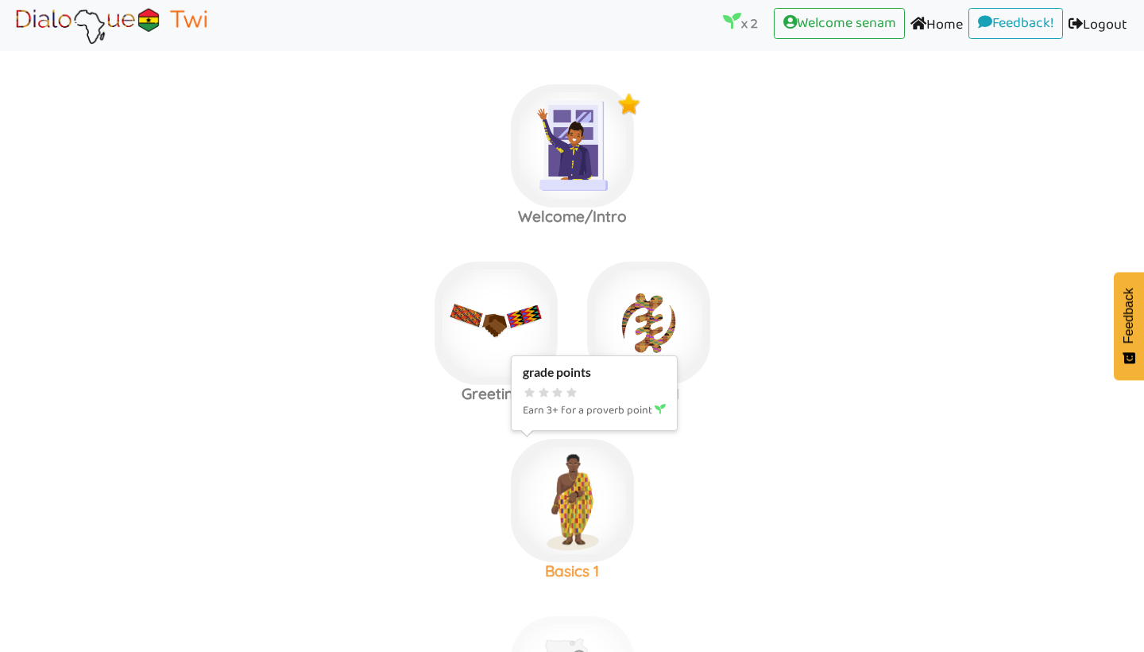
click at [571, 207] on img at bounding box center [572, 145] width 123 height 123
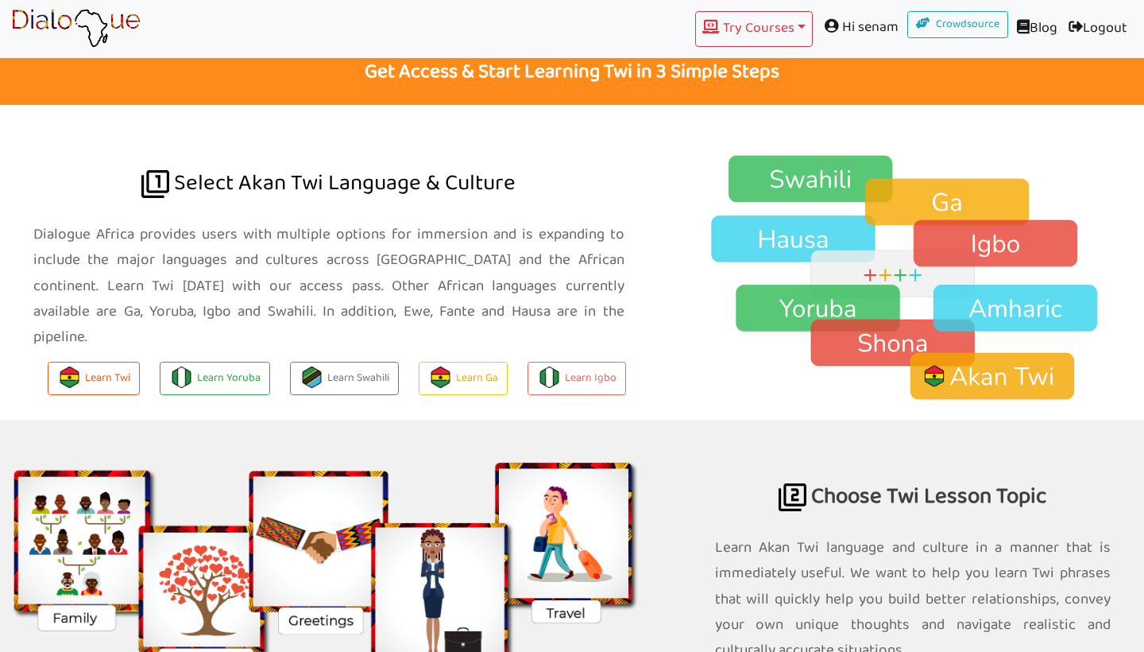
scroll to position [1009, 0]
